Goal: Communication & Community: Answer question/provide support

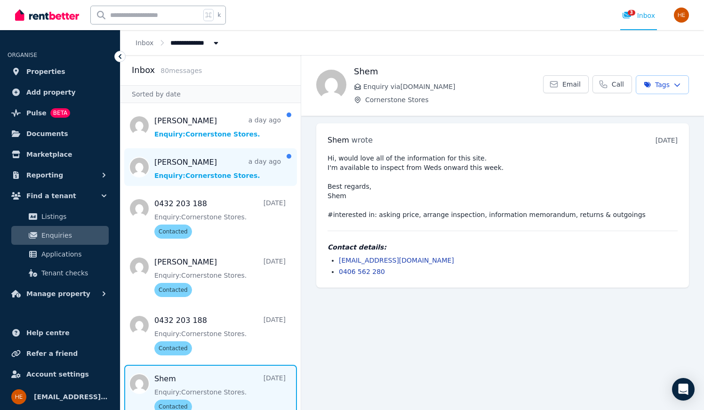
click at [225, 172] on span "Message list" at bounding box center [210, 167] width 180 height 38
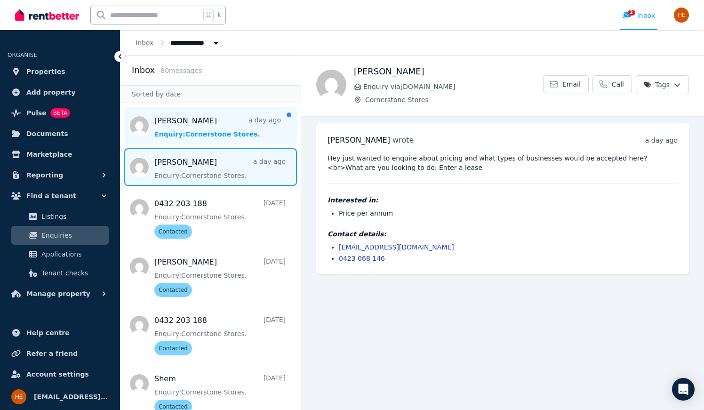
click at [220, 135] on span "Message list" at bounding box center [210, 126] width 180 height 38
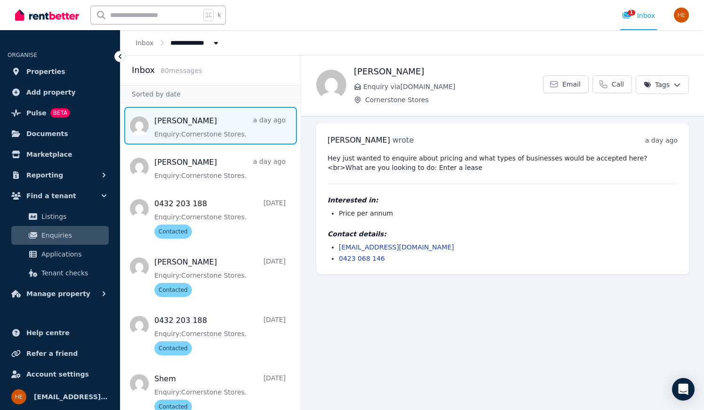
click at [387, 246] on link "[EMAIL_ADDRESS][DOMAIN_NAME]" at bounding box center [396, 247] width 115 height 8
